Goal: Find specific page/section: Find specific page/section

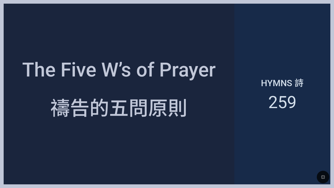
click at [334, 57] on div "The Five W’s of Prayer The Five W’s of Prayer 禱告的五問原則 禱告的五問原則 Hymns 詩 259" at bounding box center [167, 94] width 334 height 188
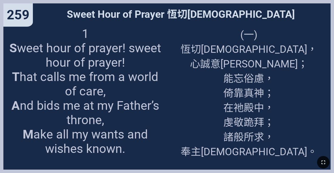
drag, startPoint x: 322, startPoint y: 164, endPoint x: 322, endPoint y: 179, distance: 15.2
click at [209, 164] on icon "button" at bounding box center [324, 162] width 4 height 4
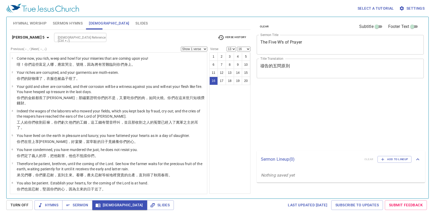
select select "13"
select select "16"
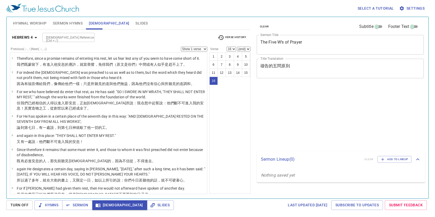
select select "16"
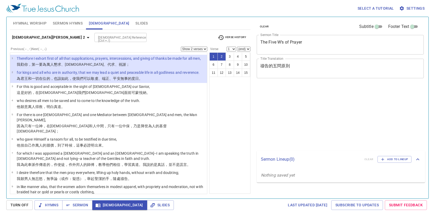
select select "2"
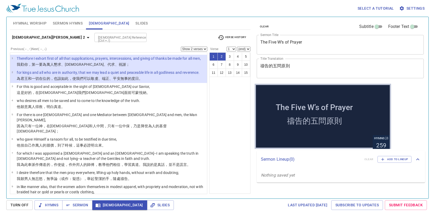
click at [85, 36] on icon "button" at bounding box center [88, 37] width 6 height 6
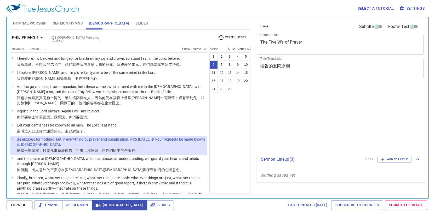
select select "6"
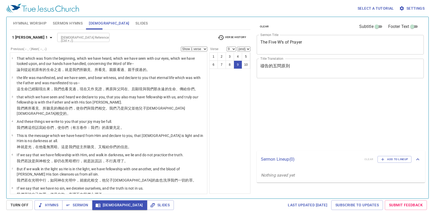
select select "9"
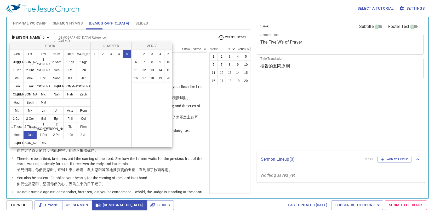
select select "9"
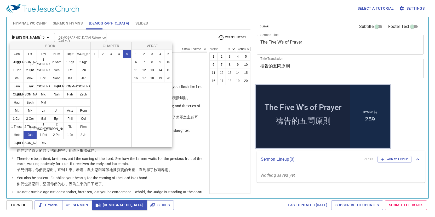
click at [151, 70] on button "13" at bounding box center [152, 70] width 8 height 8
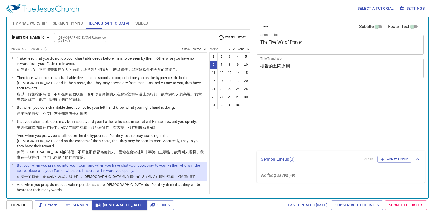
select select "6"
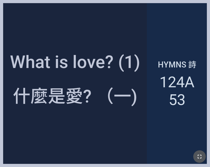
click at [199, 155] on icon "button" at bounding box center [199, 157] width 6 height 6
